Goal: Task Accomplishment & Management: Use online tool/utility

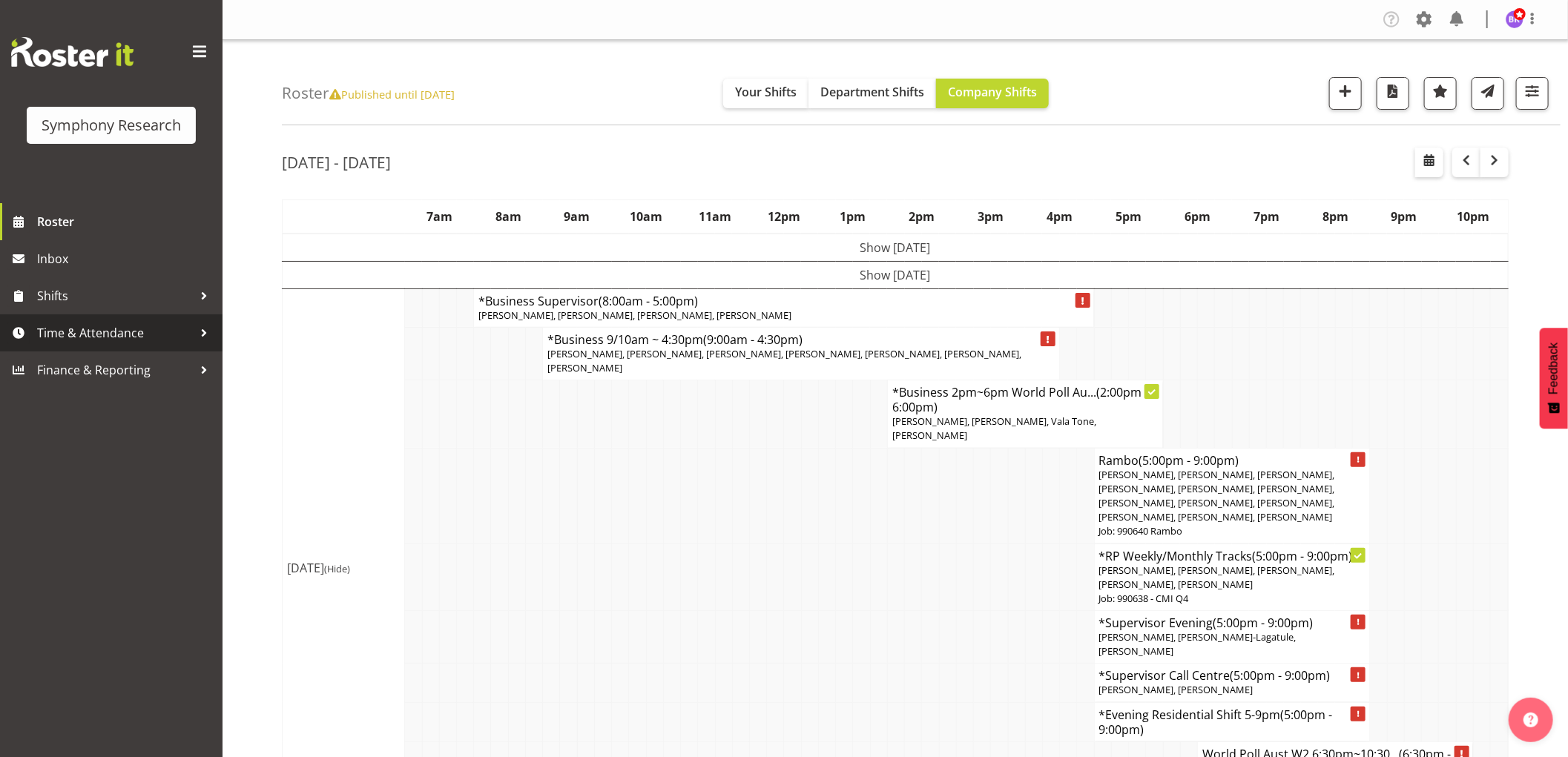
click at [99, 338] on span "Time & Attendance" at bounding box center [115, 333] width 156 height 22
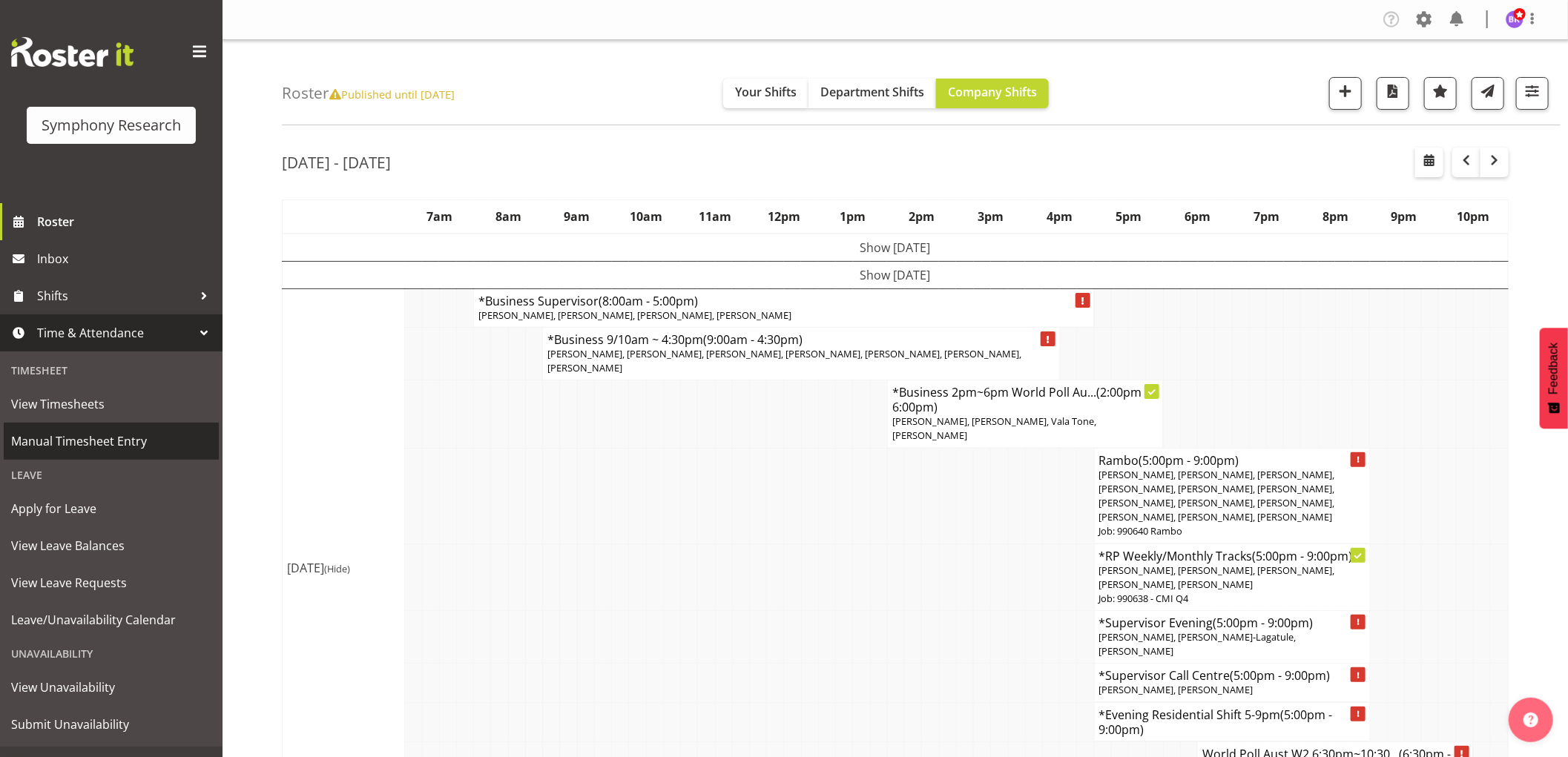
click at [107, 438] on span "Manual Timesheet Entry" at bounding box center [111, 441] width 201 height 22
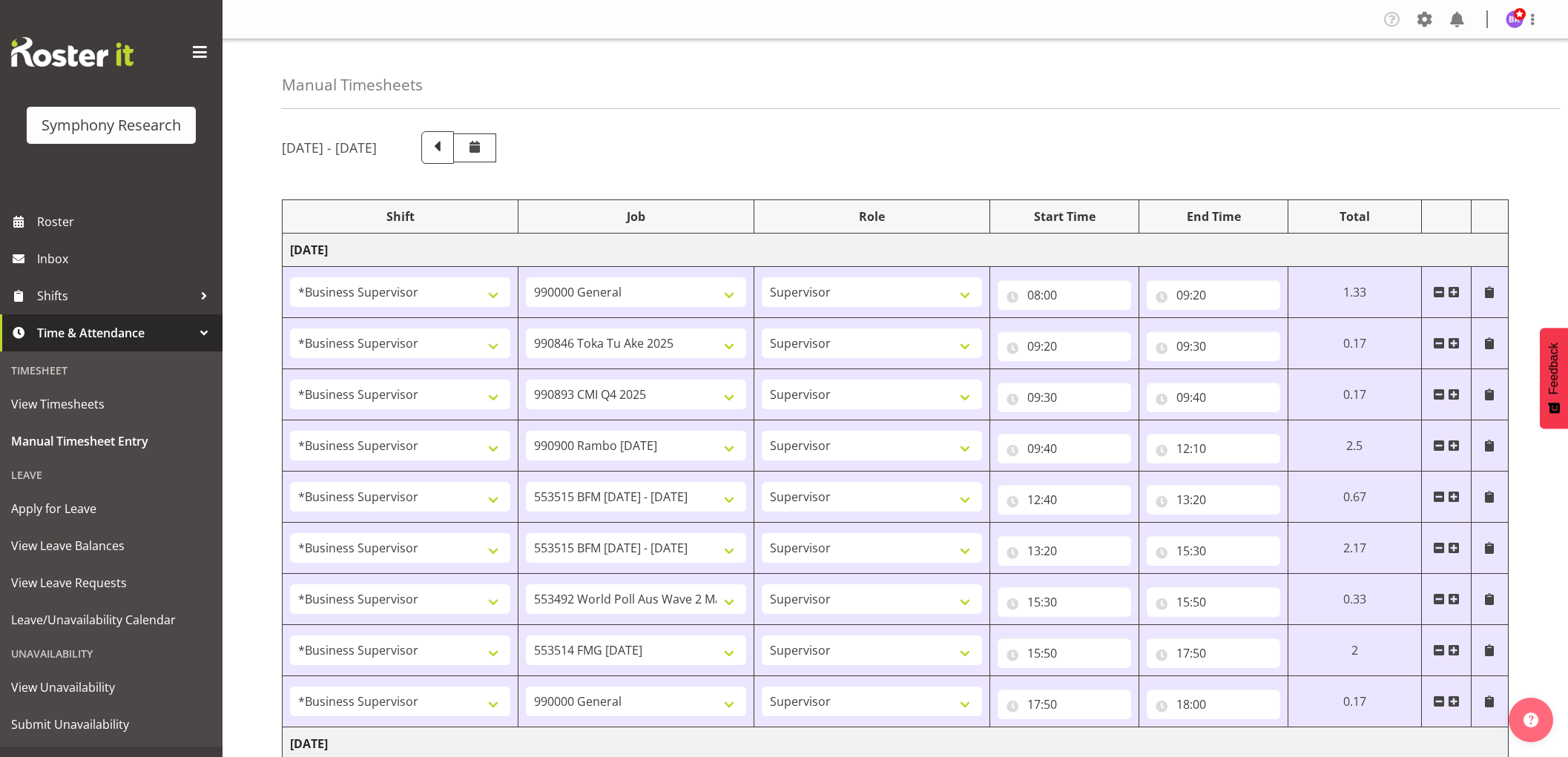
select select "1607"
select select "743"
select select "1607"
select select "9426"
select select "1607"
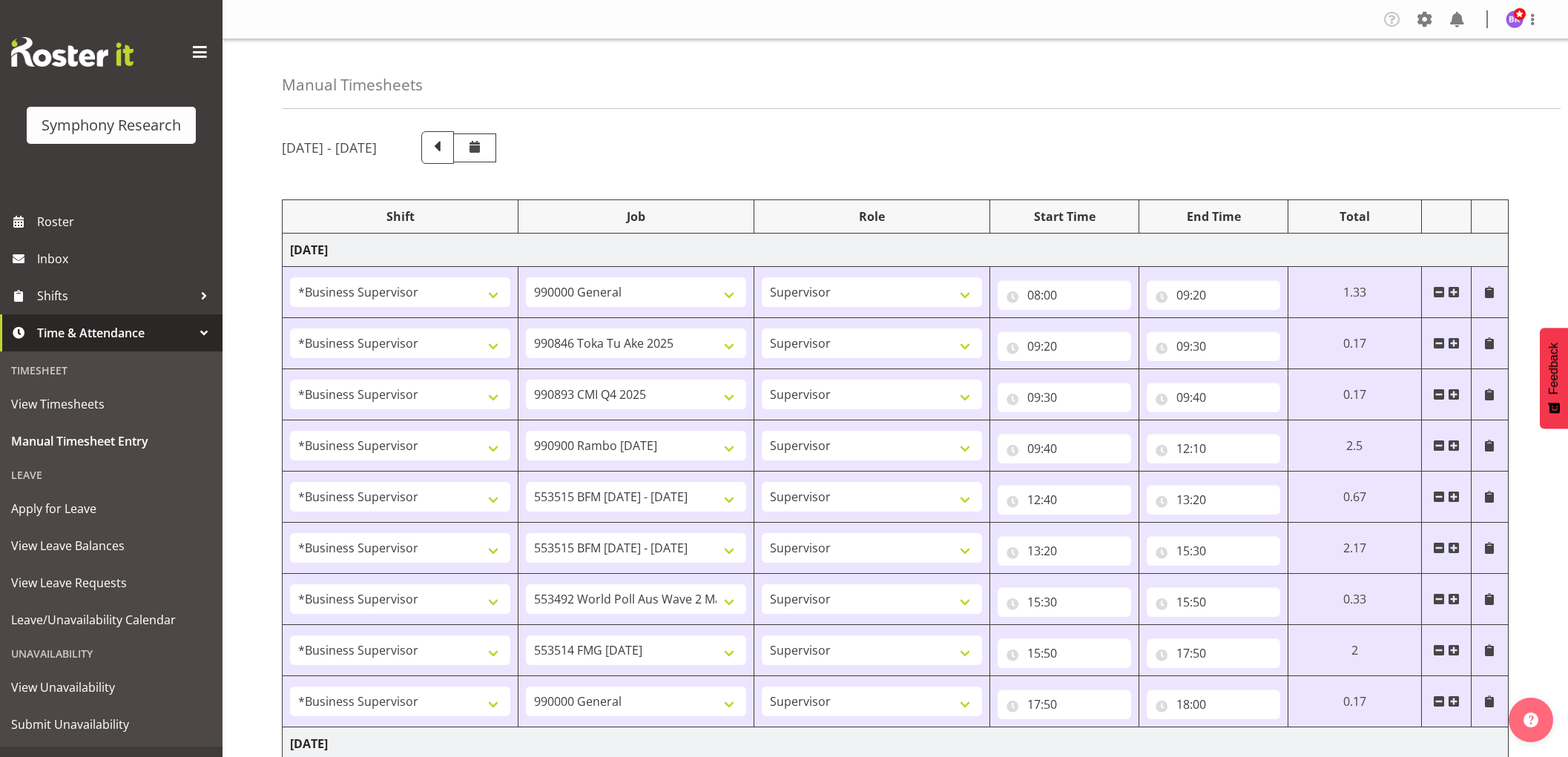
select select "10575"
select select "1607"
select select "10732"
select select "1607"
select select "10731"
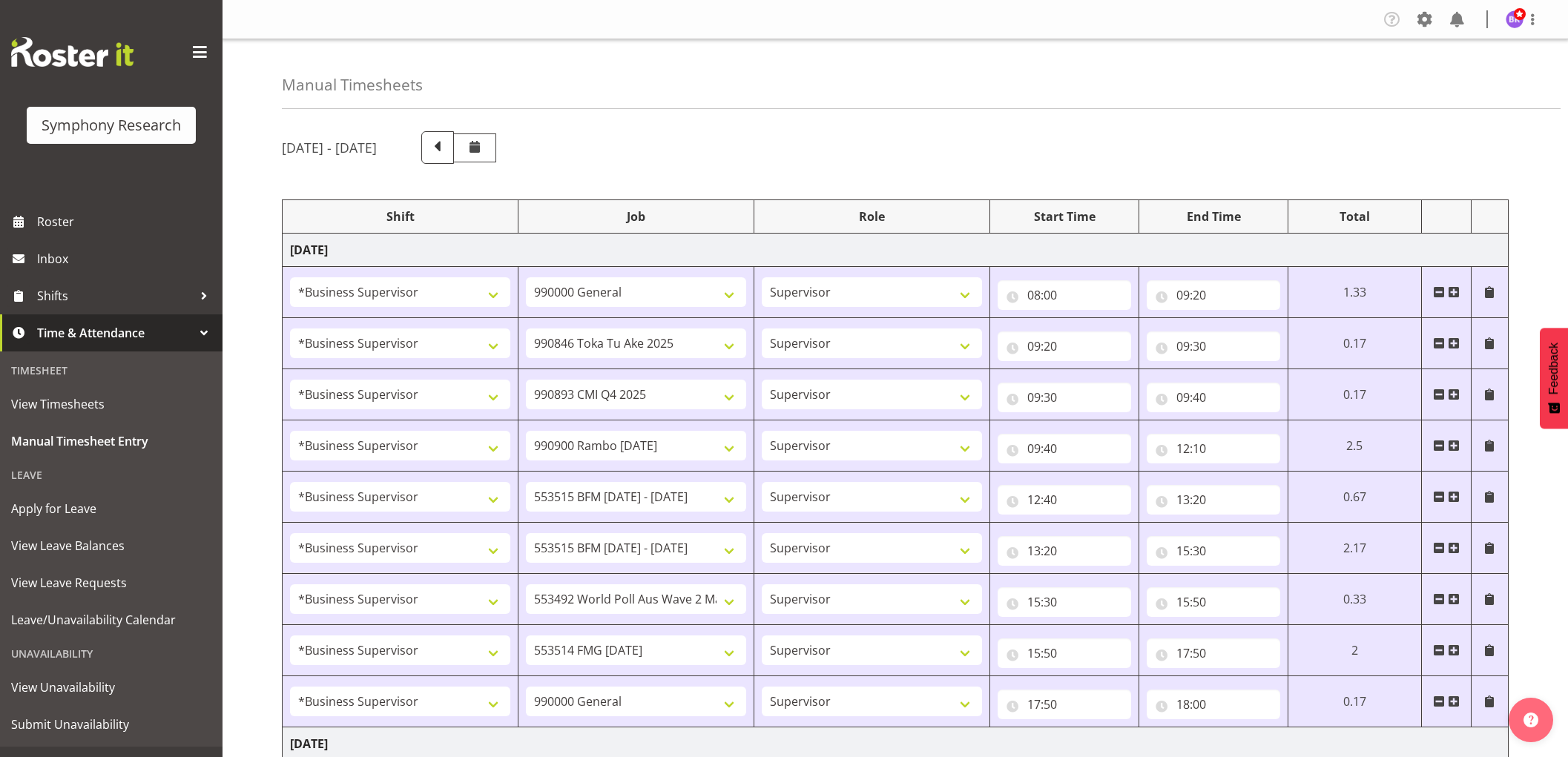
select select "1607"
select select "10731"
select select "1607"
select select "10499"
select select "1607"
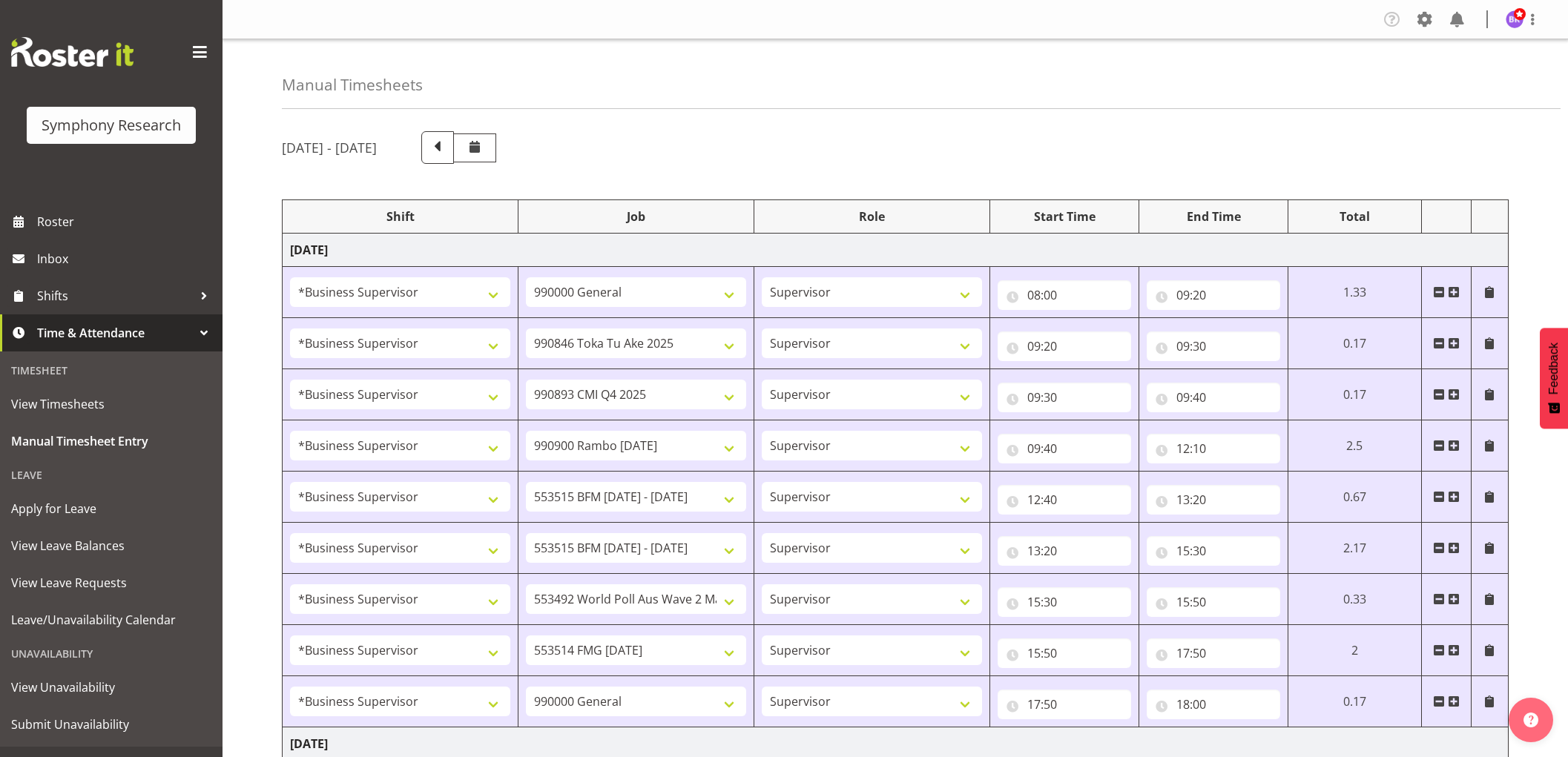
select select "10730"
select select "1607"
select select "743"
select select "1607"
select select "10527"
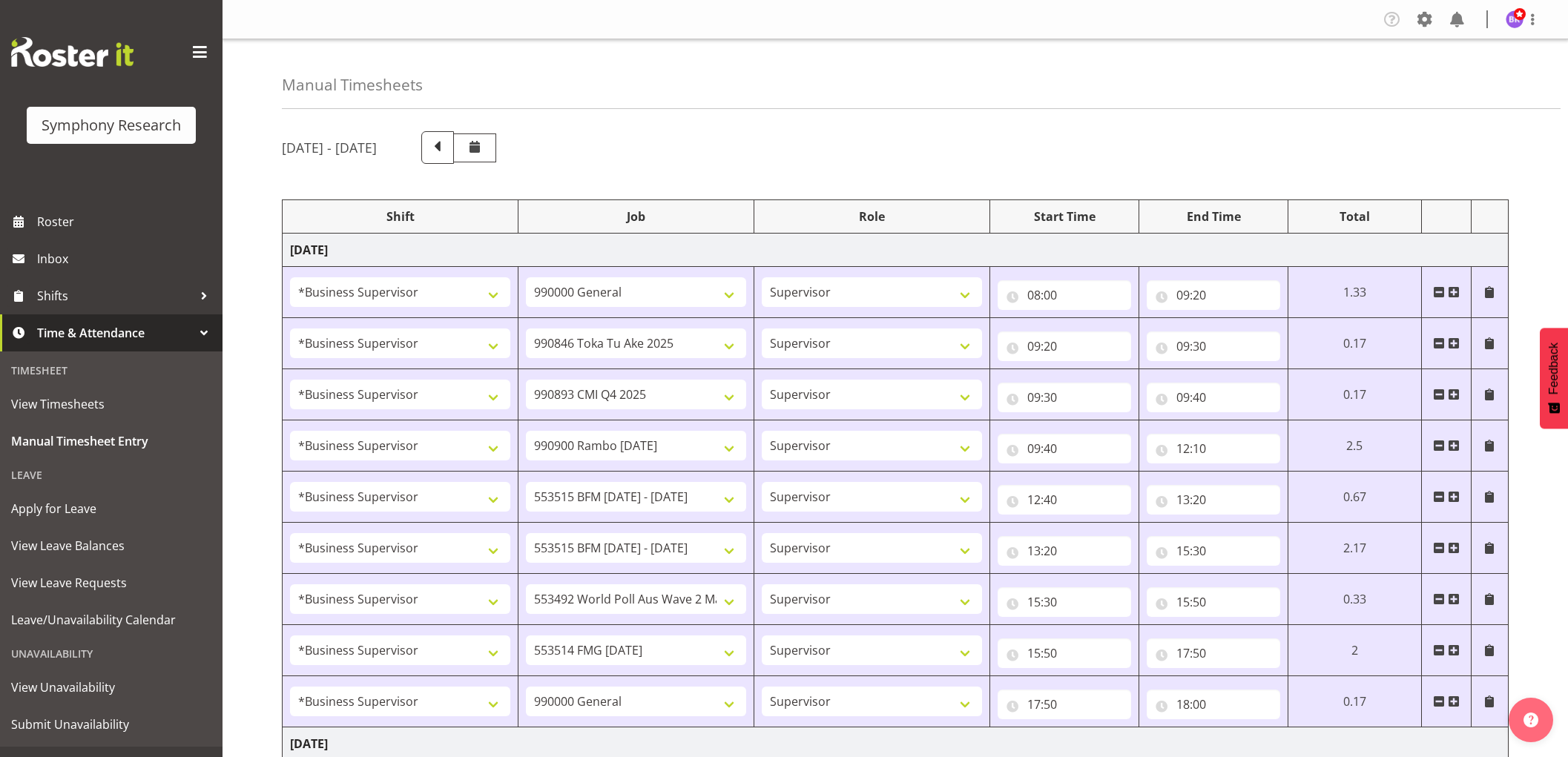
select select "1607"
select select "9426"
select select "1607"
select select "10575"
select select "1607"
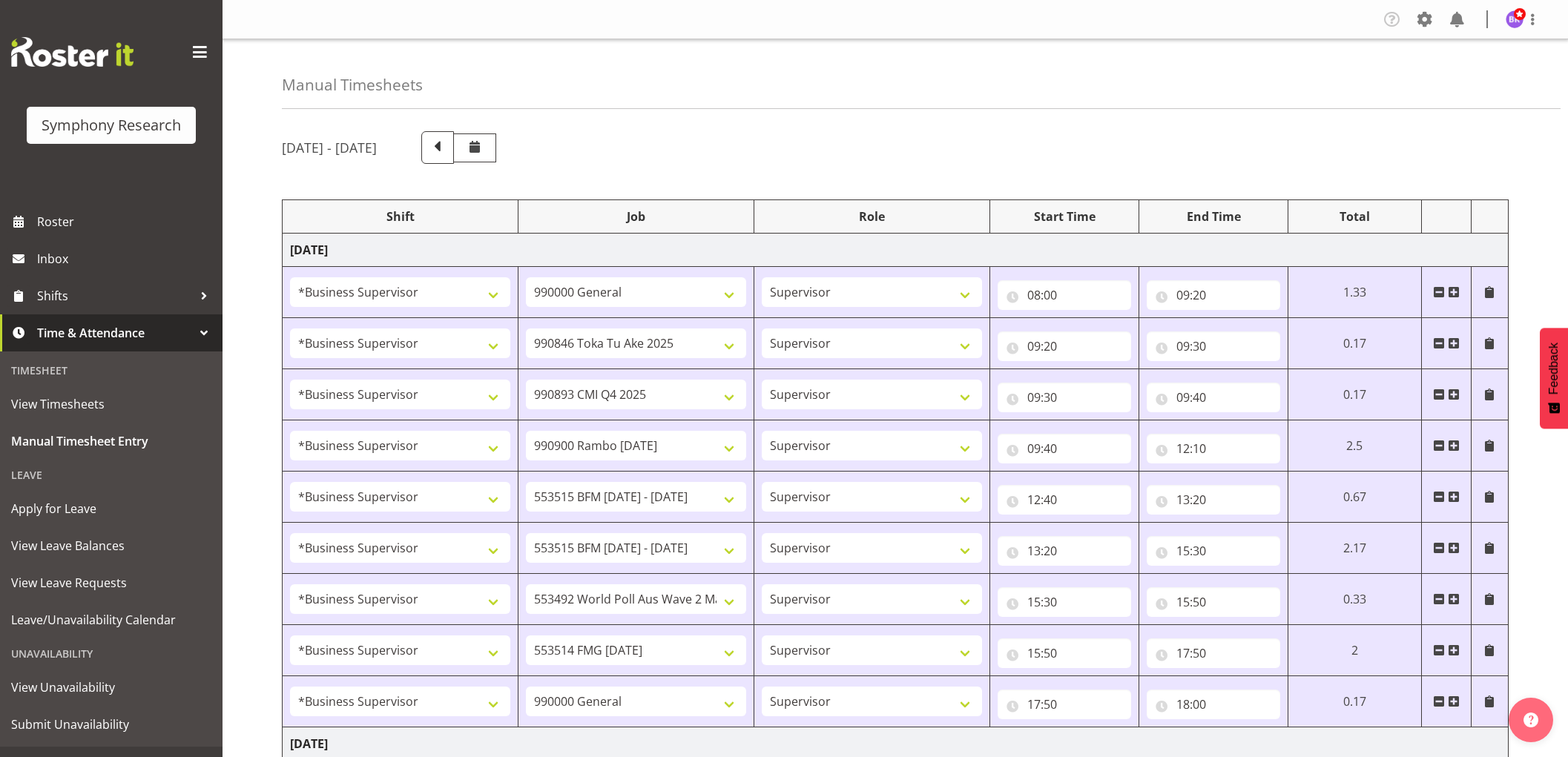
select select "10732"
select select "1607"
select select
select select "1607"
select select
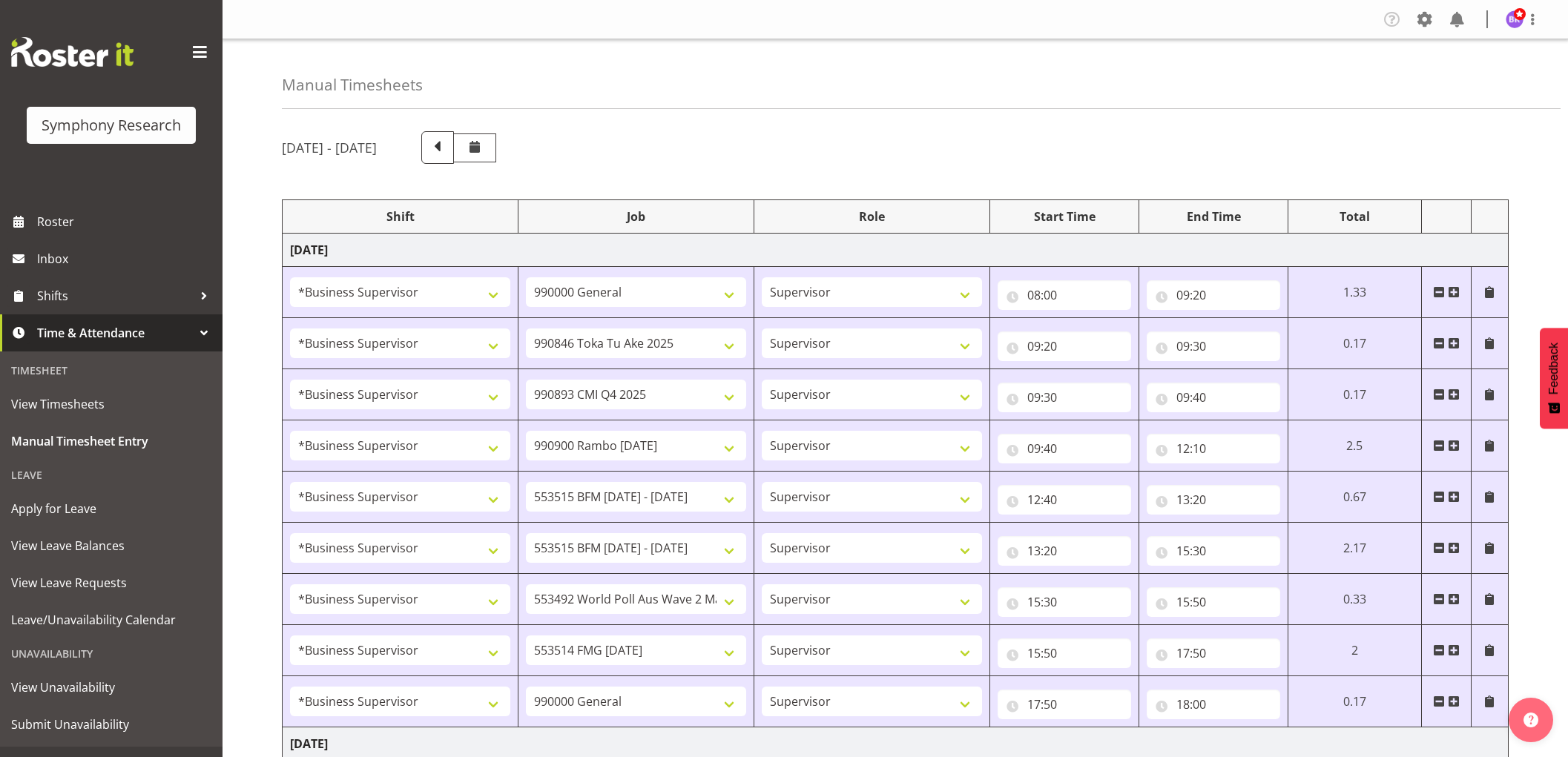
select select "1607"
select select "10730"
select select "1607"
select select "10499"
select select "1607"
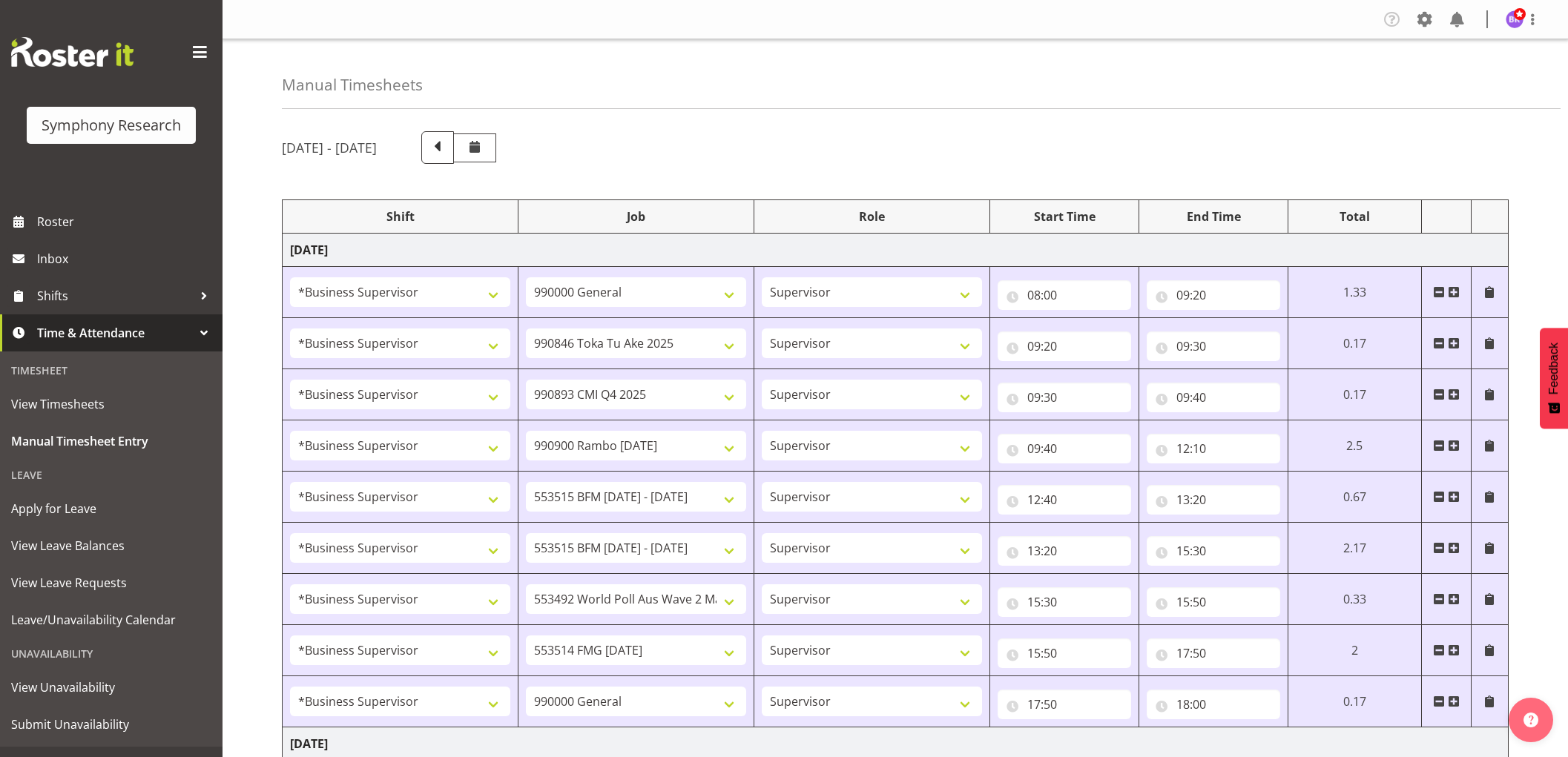
select select "743"
